Goal: Check status: Check status

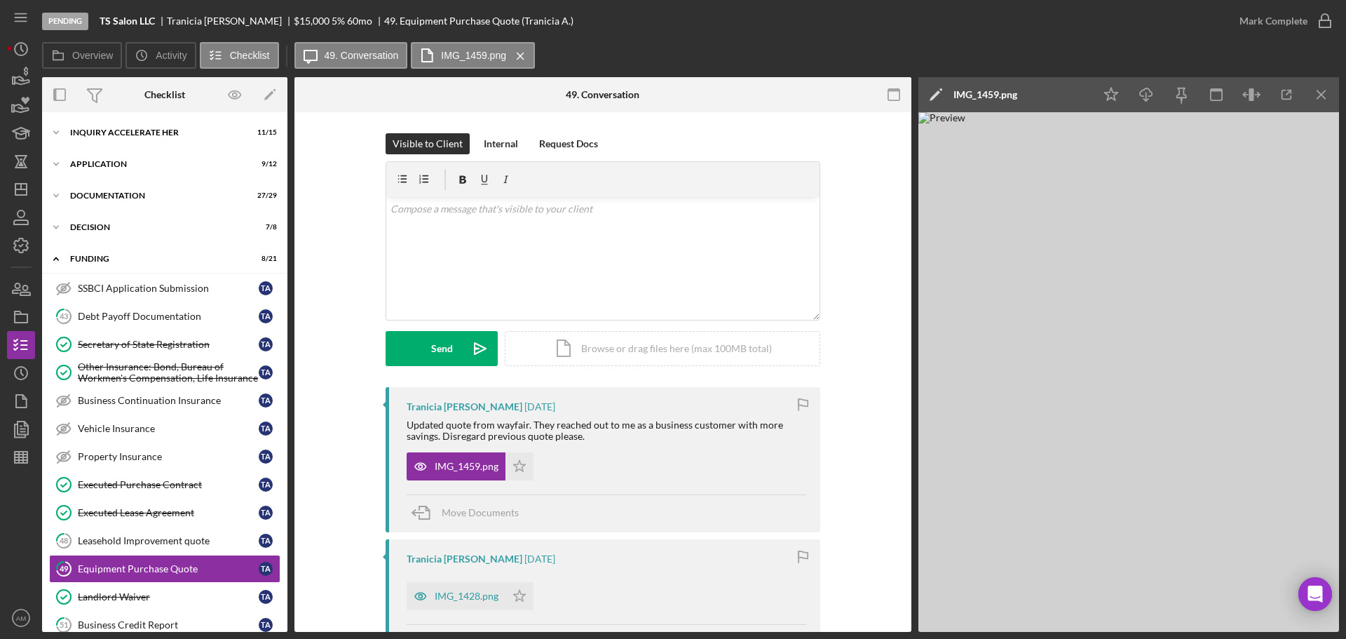
scroll to position [207, 0]
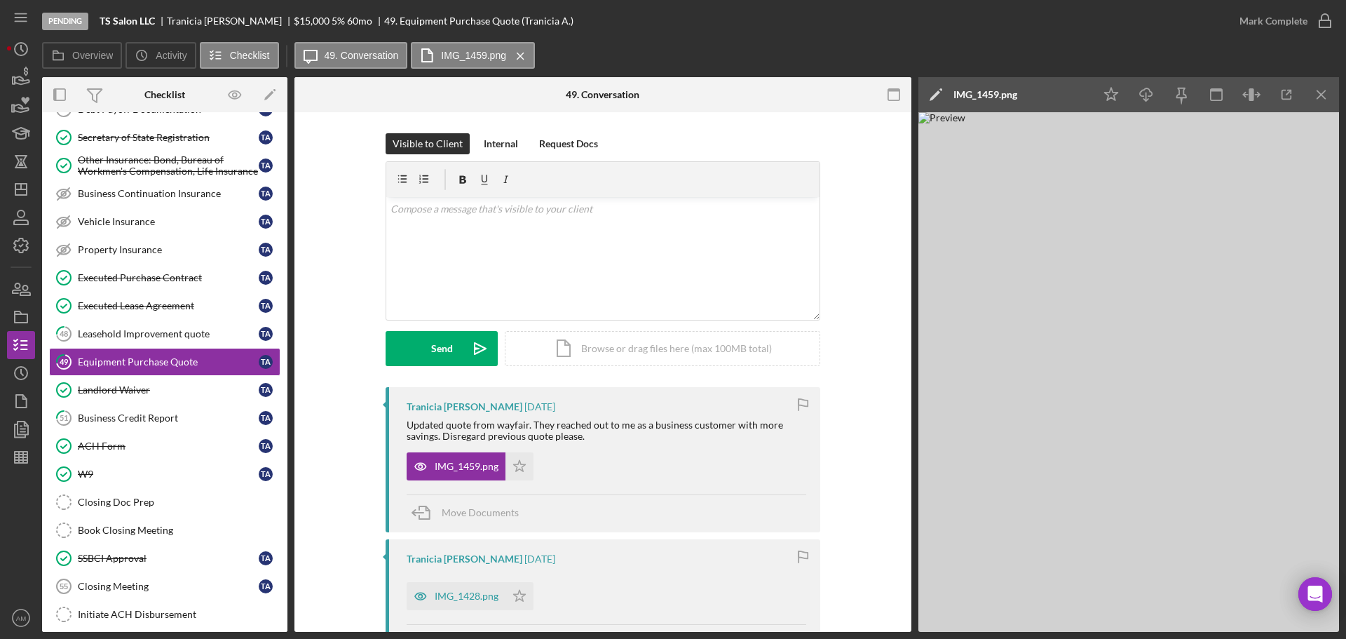
click at [1161, 427] on img at bounding box center [1128, 371] width 421 height 519
click at [1288, 95] on icon "button" at bounding box center [1287, 95] width 32 height 32
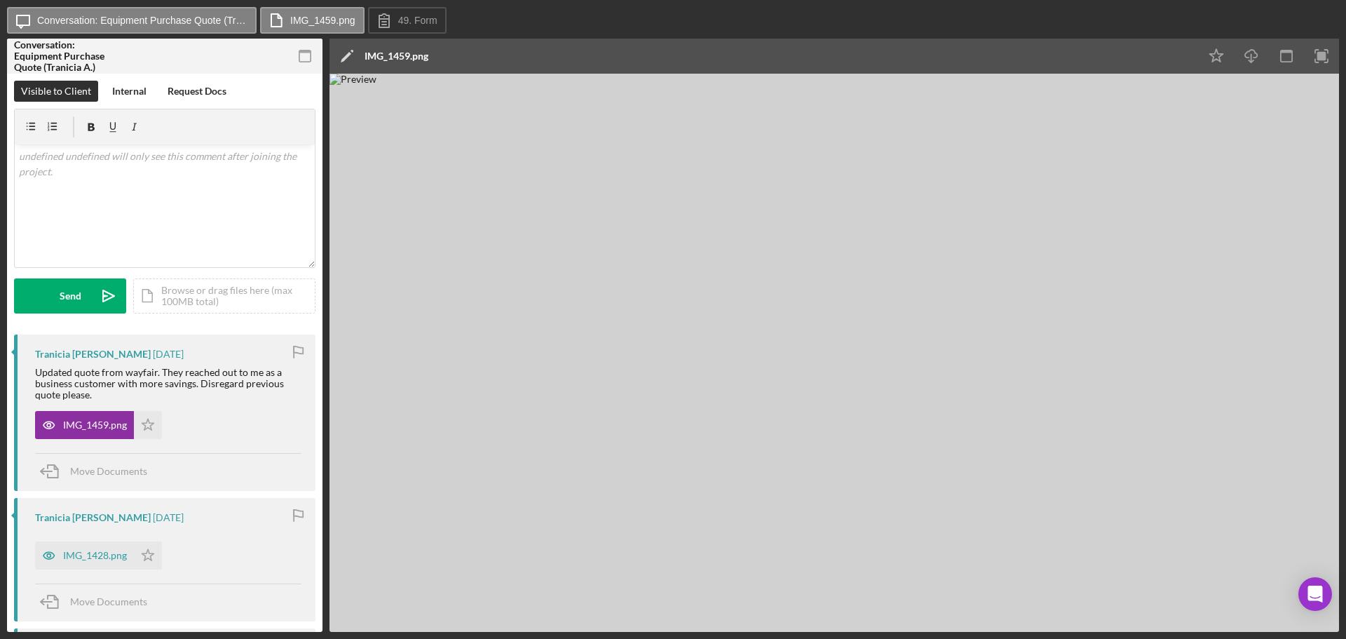
click at [851, 389] on img at bounding box center [833, 353] width 1009 height 558
click at [997, 369] on img at bounding box center [833, 353] width 1009 height 558
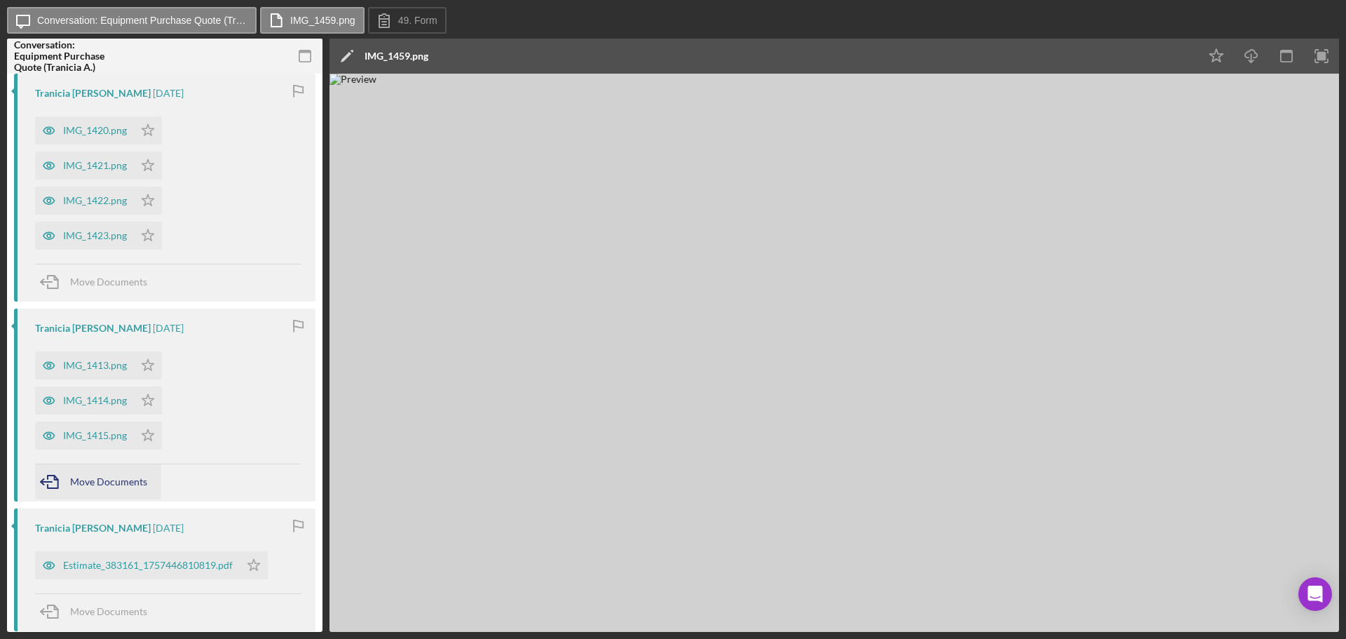
scroll to position [838, 0]
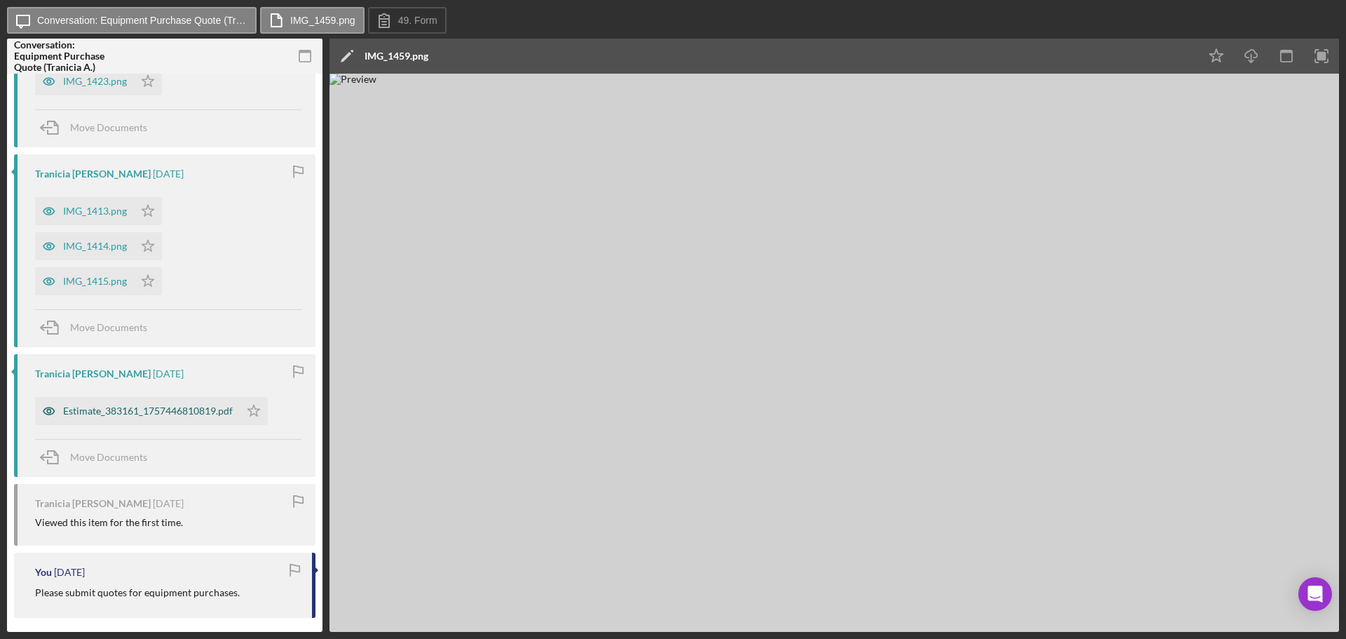
click at [104, 409] on div "Estimate_383161_1757446810819.pdf" at bounding box center [148, 410] width 170 height 11
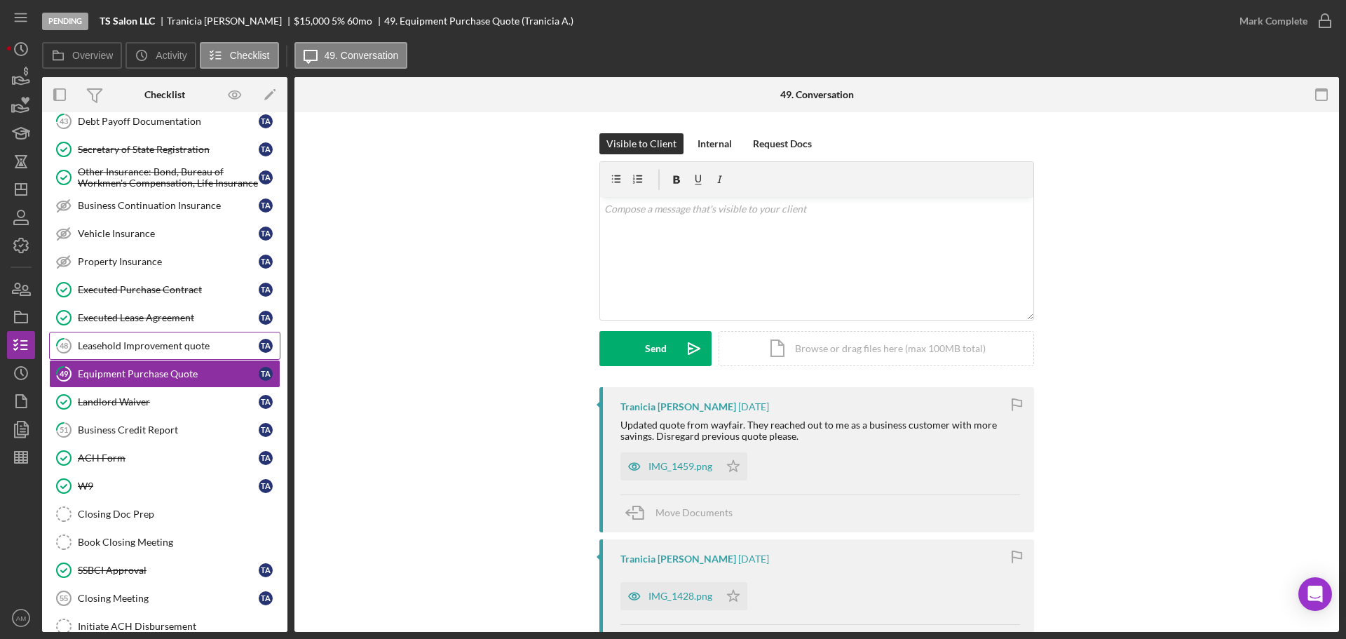
scroll to position [197, 0]
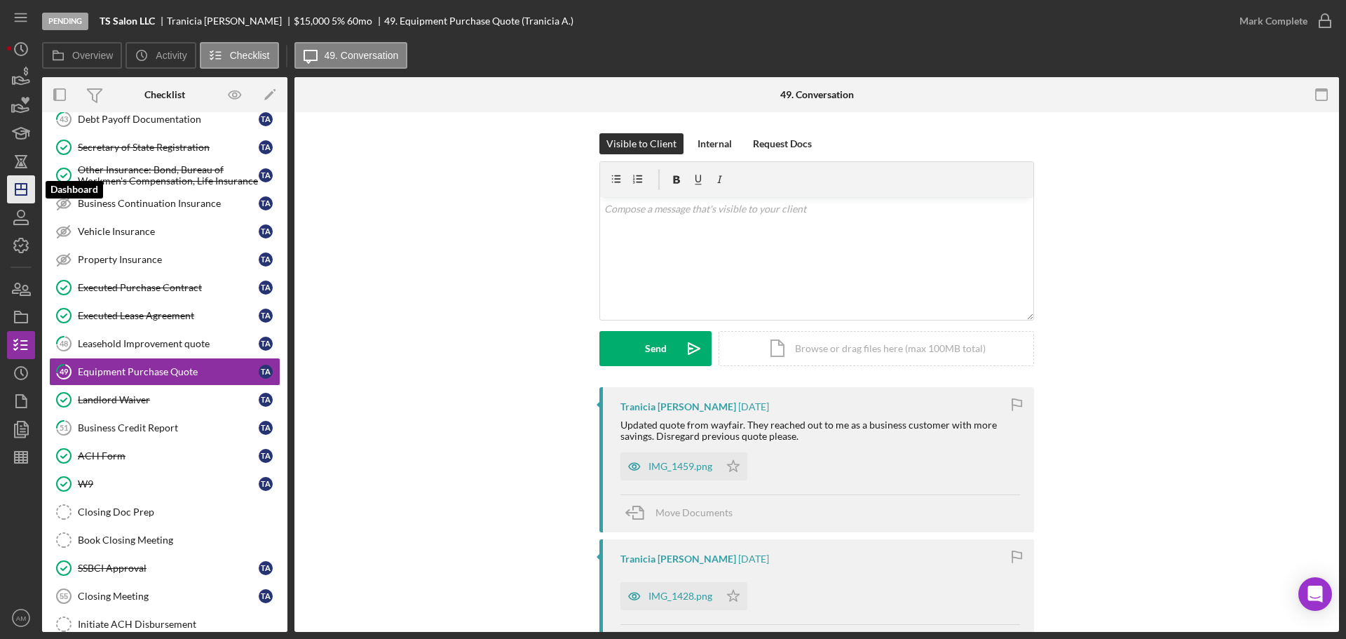
click at [29, 190] on icon "Icon/Dashboard" at bounding box center [21, 189] width 35 height 35
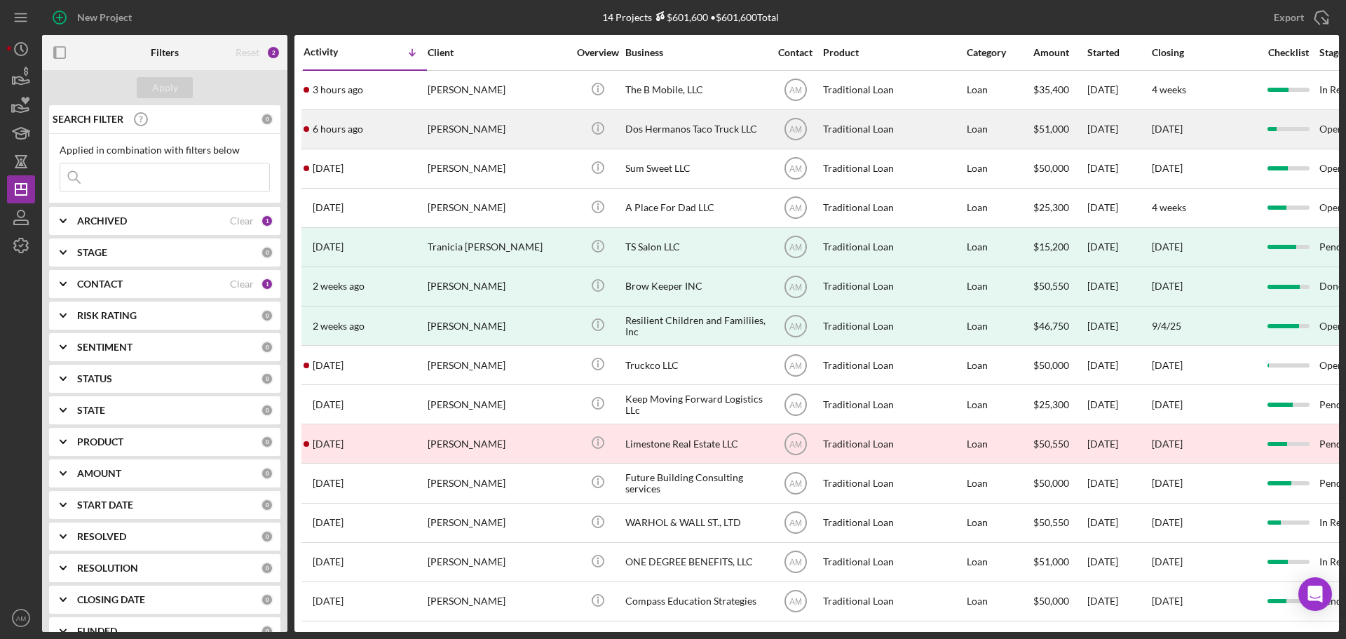
click at [661, 127] on div "Dos Hermanos Taco Truck LLC" at bounding box center [695, 129] width 140 height 37
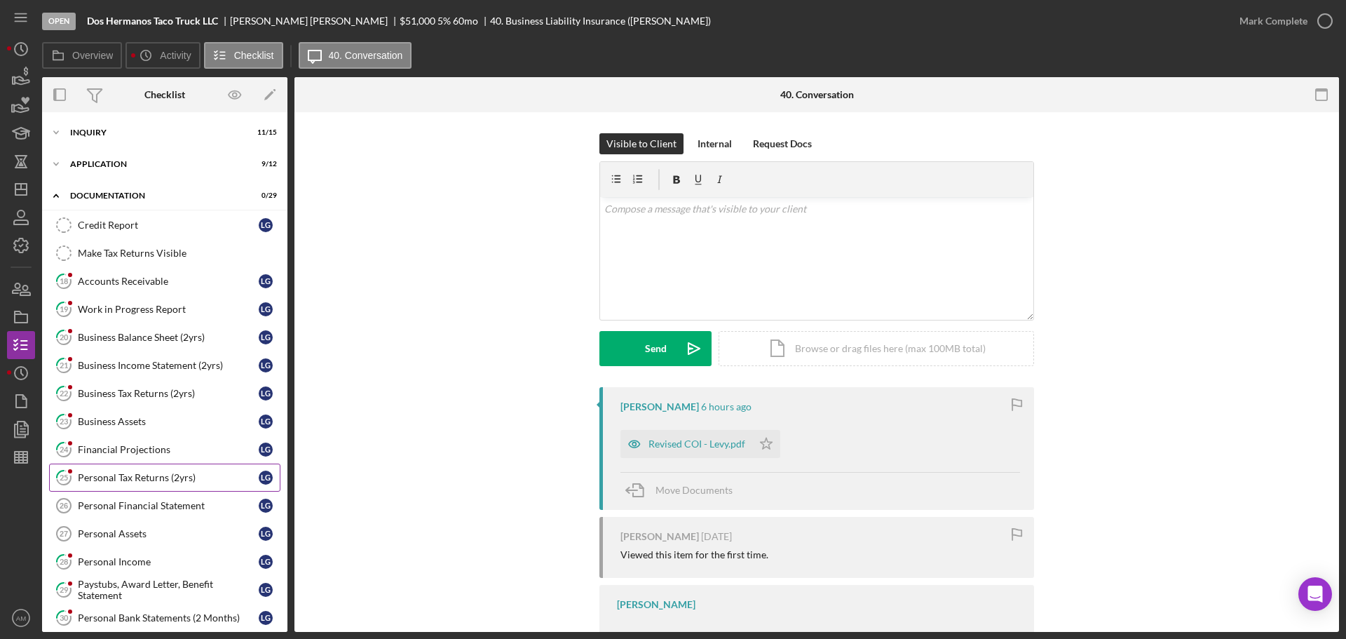
click at [144, 475] on div "Personal Tax Returns (2yrs)" at bounding box center [168, 477] width 181 height 11
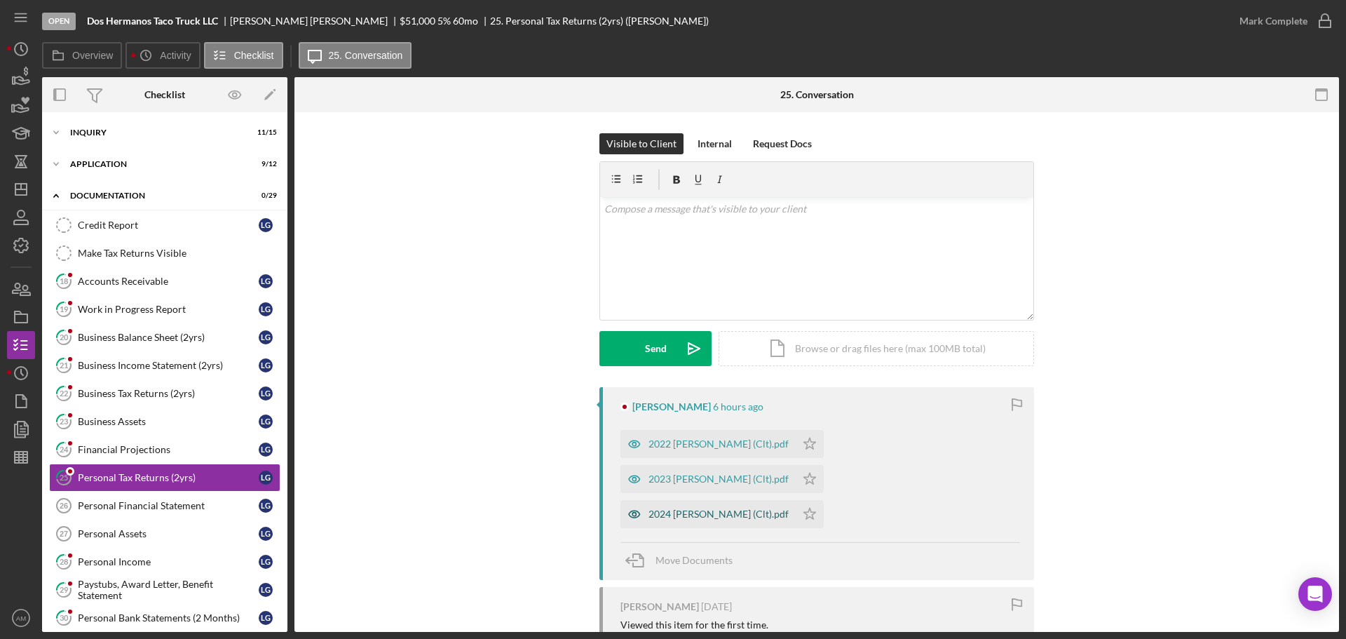
click at [716, 508] on div "2024 [PERSON_NAME] (Clt).pdf" at bounding box center [718, 513] width 140 height 11
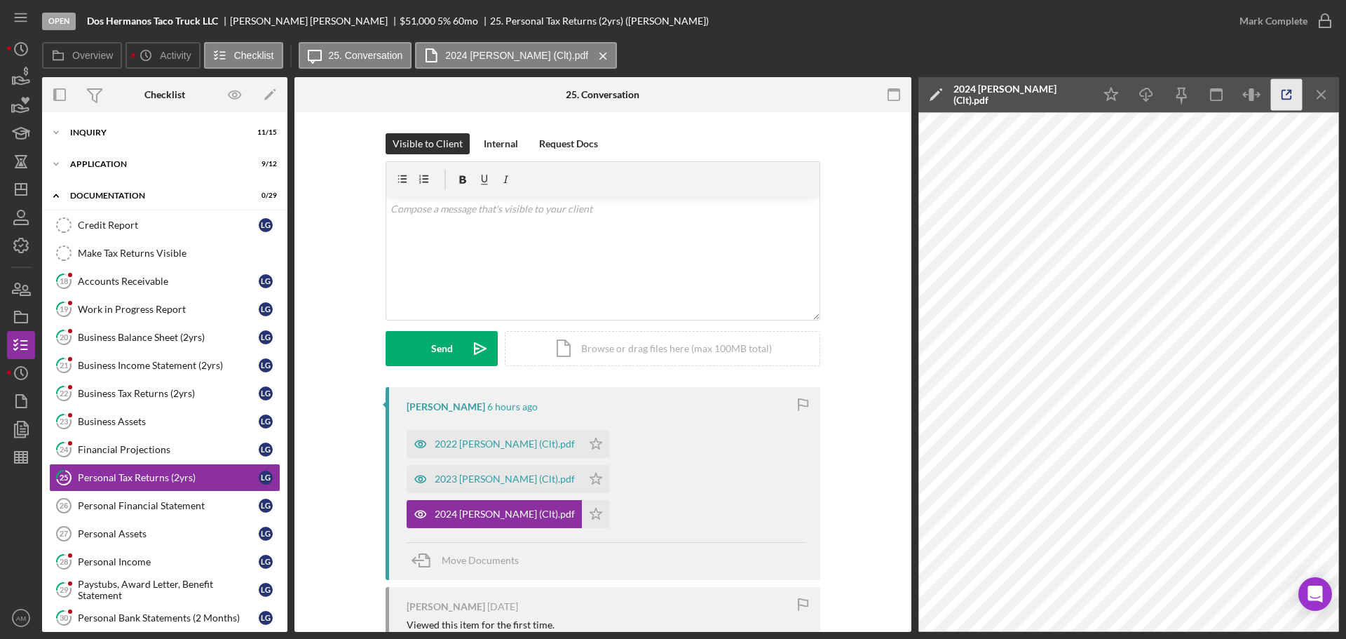
click at [1284, 93] on icon "button" at bounding box center [1287, 95] width 32 height 32
